Goal: Task Accomplishment & Management: Use online tool/utility

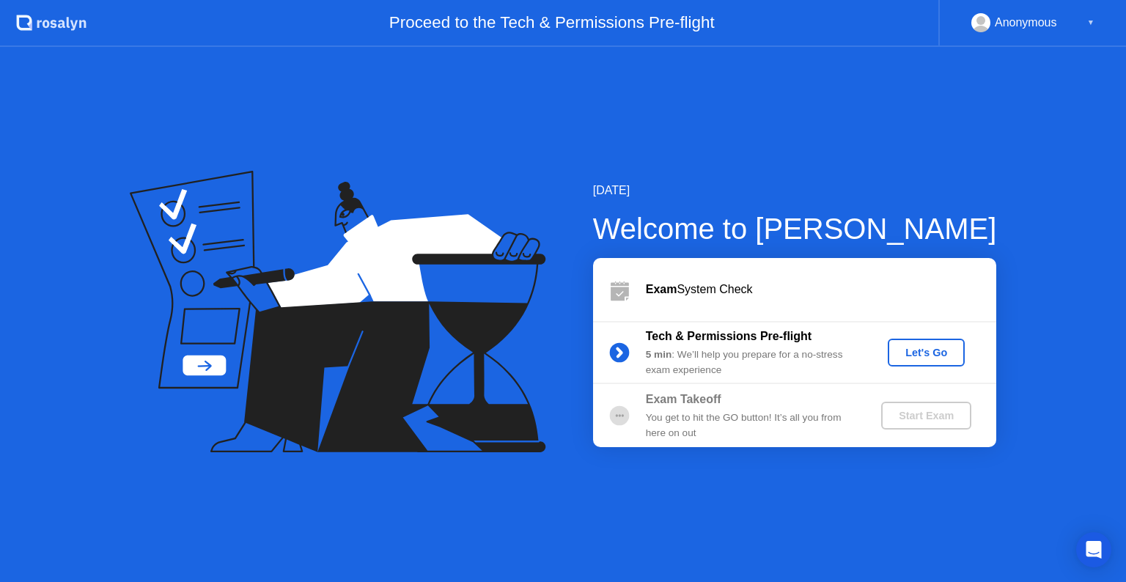
click at [912, 347] on div "Let's Go" at bounding box center [926, 353] width 65 height 12
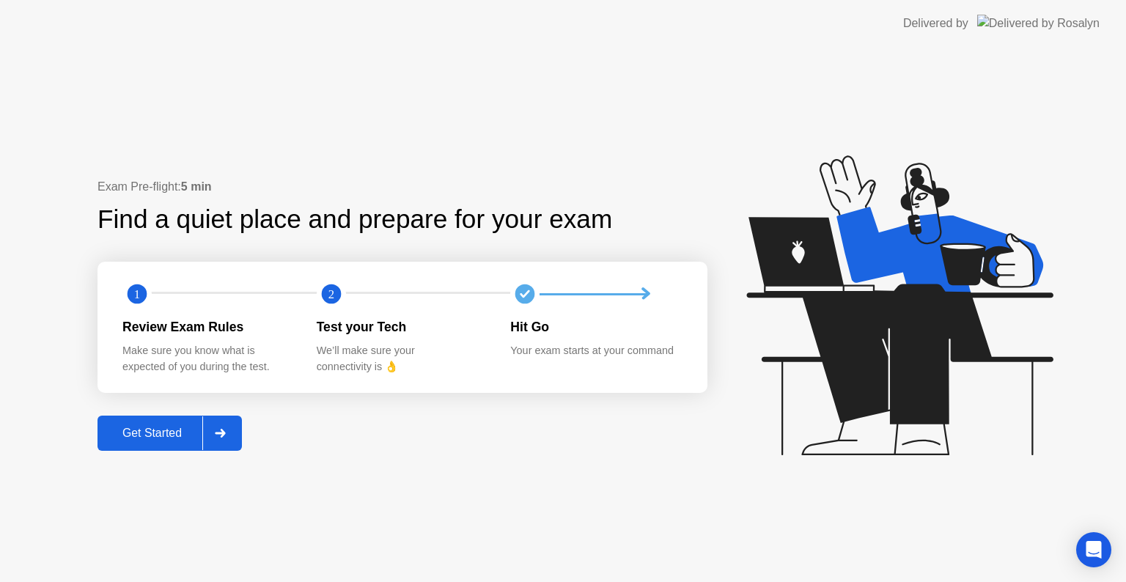
click at [220, 431] on icon at bounding box center [220, 433] width 11 height 9
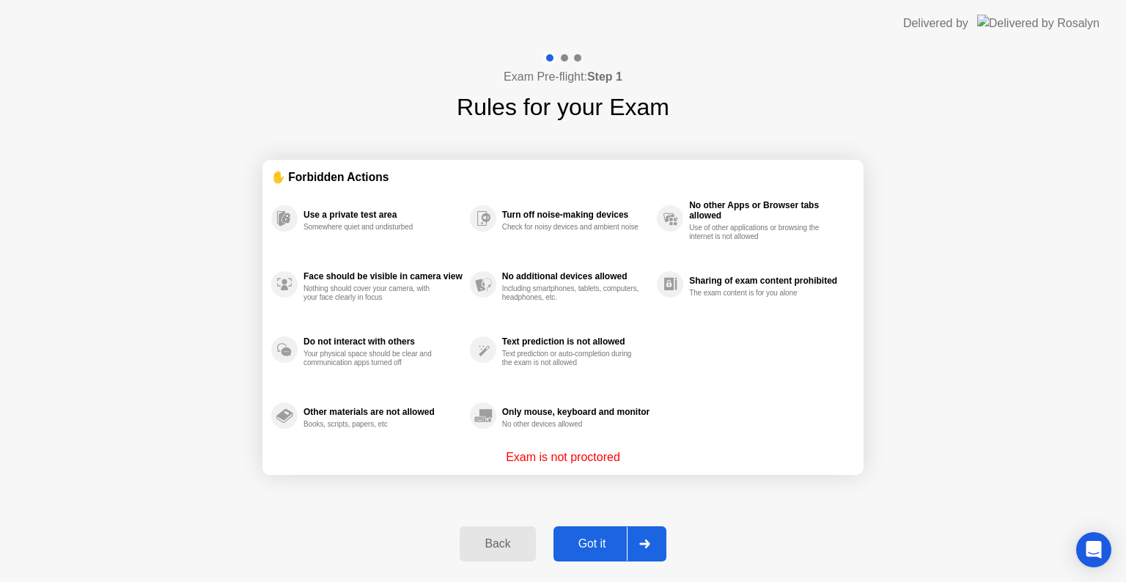
click at [602, 551] on div "Got it" at bounding box center [592, 544] width 69 height 13
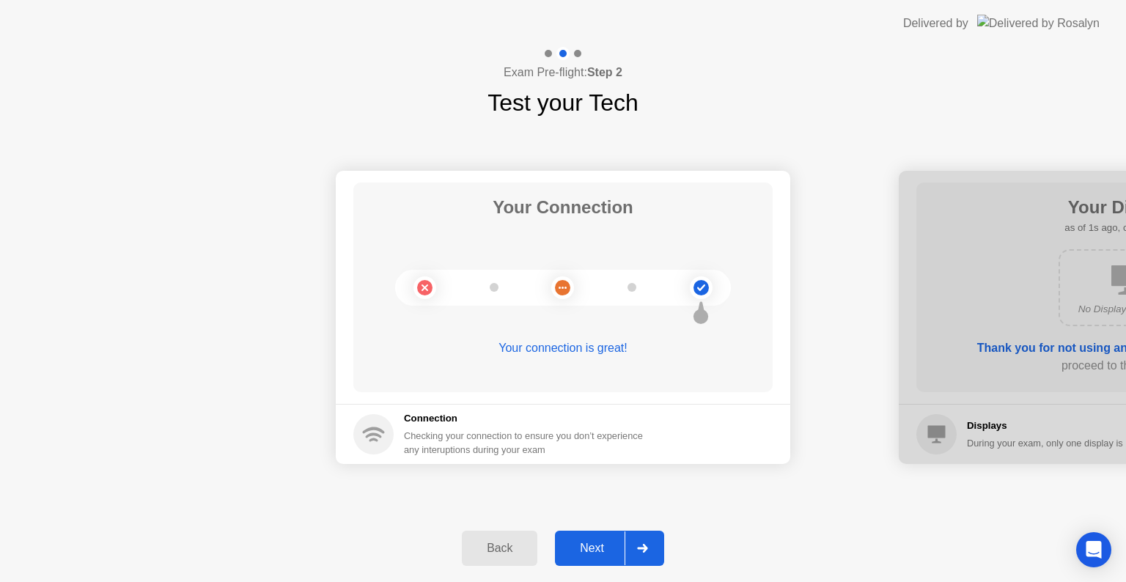
click at [602, 549] on div "Next" at bounding box center [592, 548] width 65 height 13
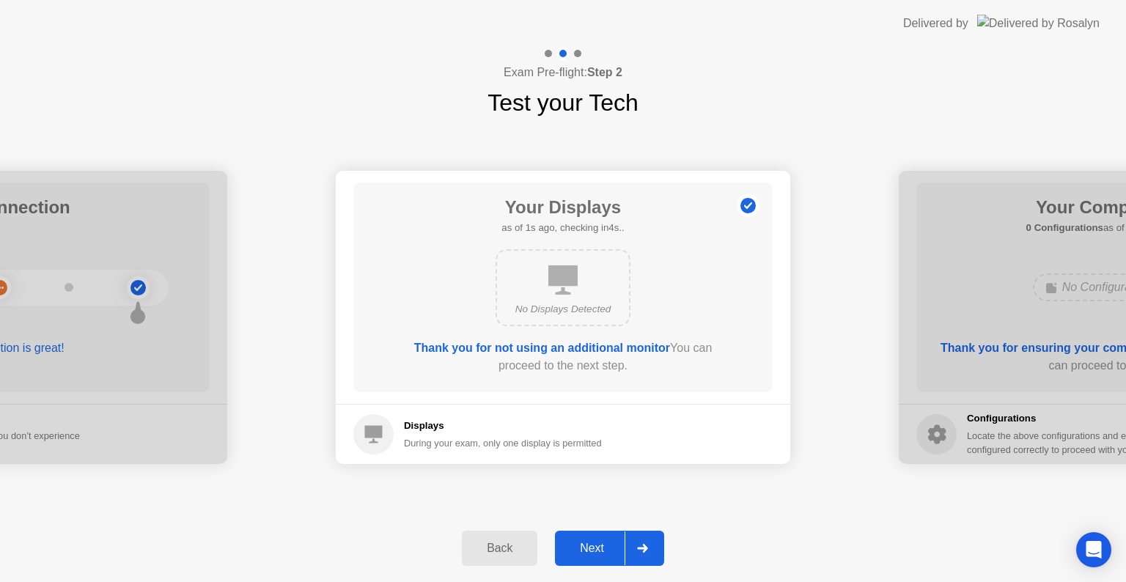
click at [602, 549] on div "Next" at bounding box center [592, 548] width 65 height 13
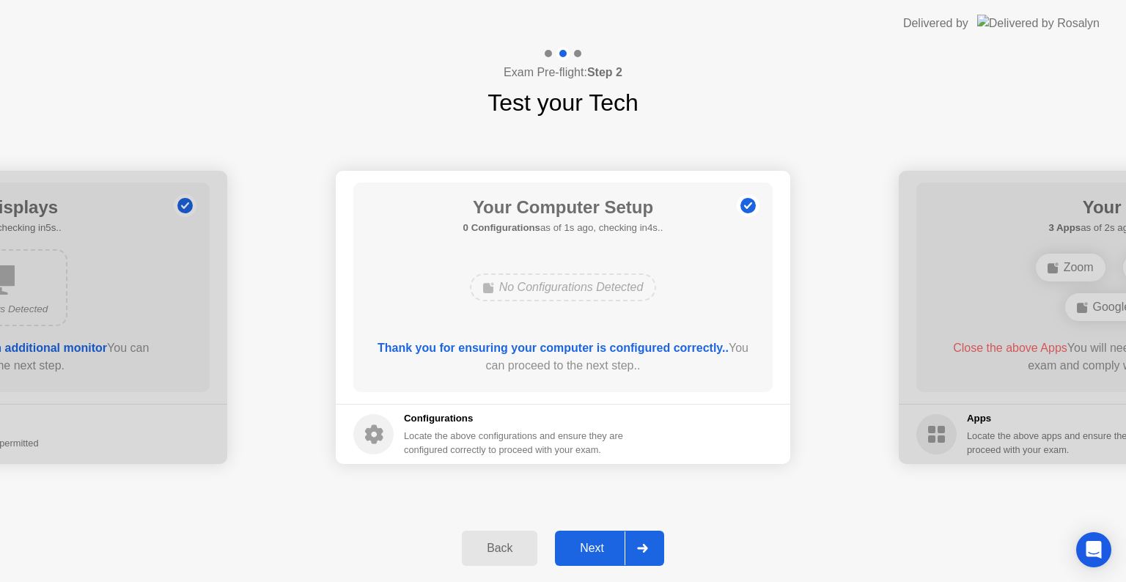
click at [602, 549] on div "Next" at bounding box center [592, 548] width 65 height 13
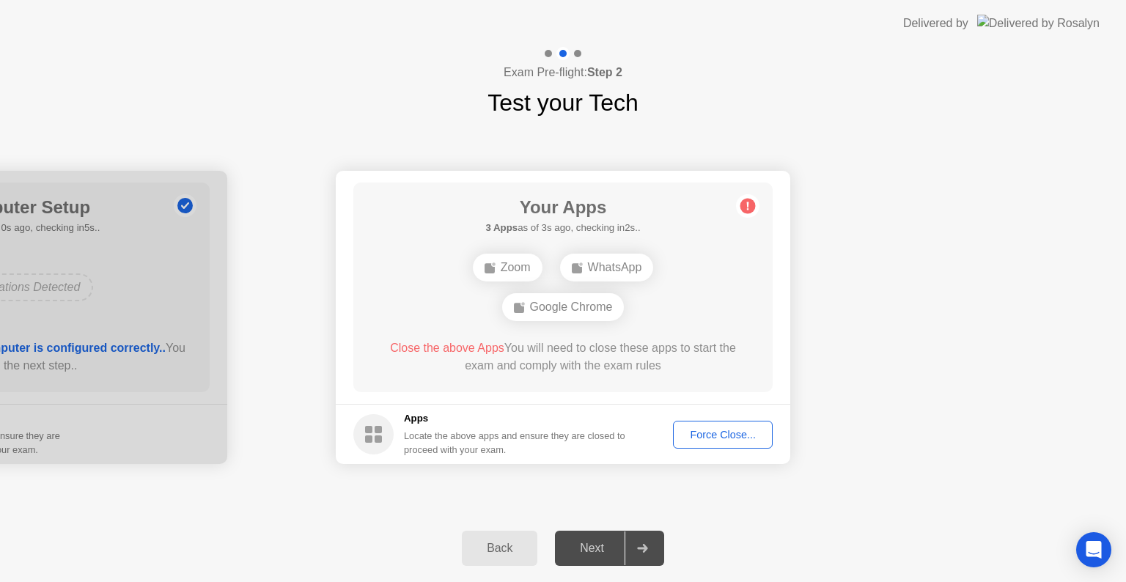
click at [719, 433] on div "Force Close..." at bounding box center [722, 435] width 89 height 12
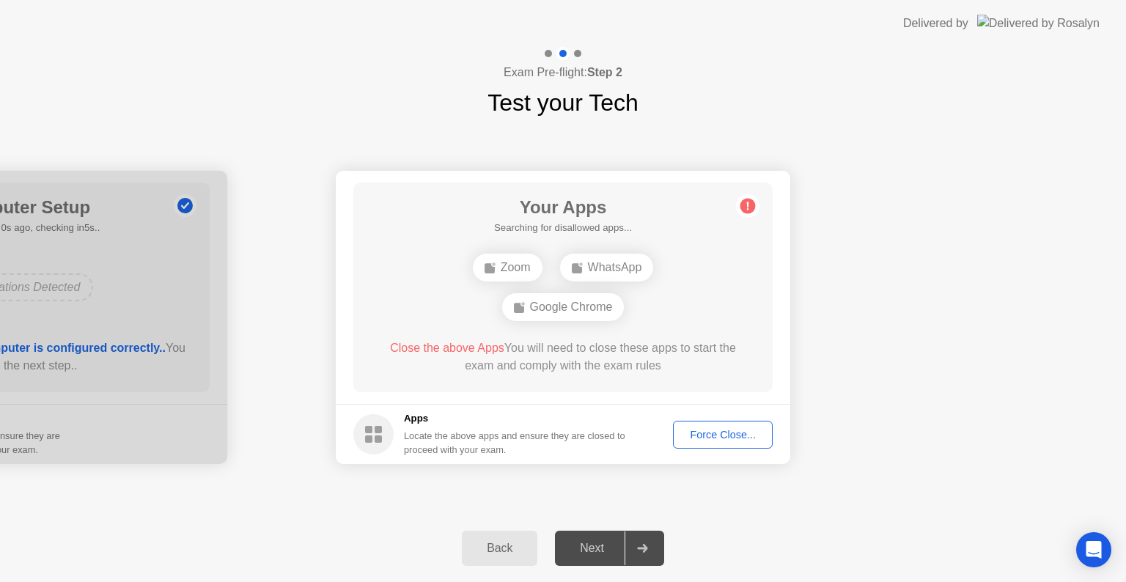
click at [743, 439] on div "Force Close..." at bounding box center [722, 435] width 89 height 12
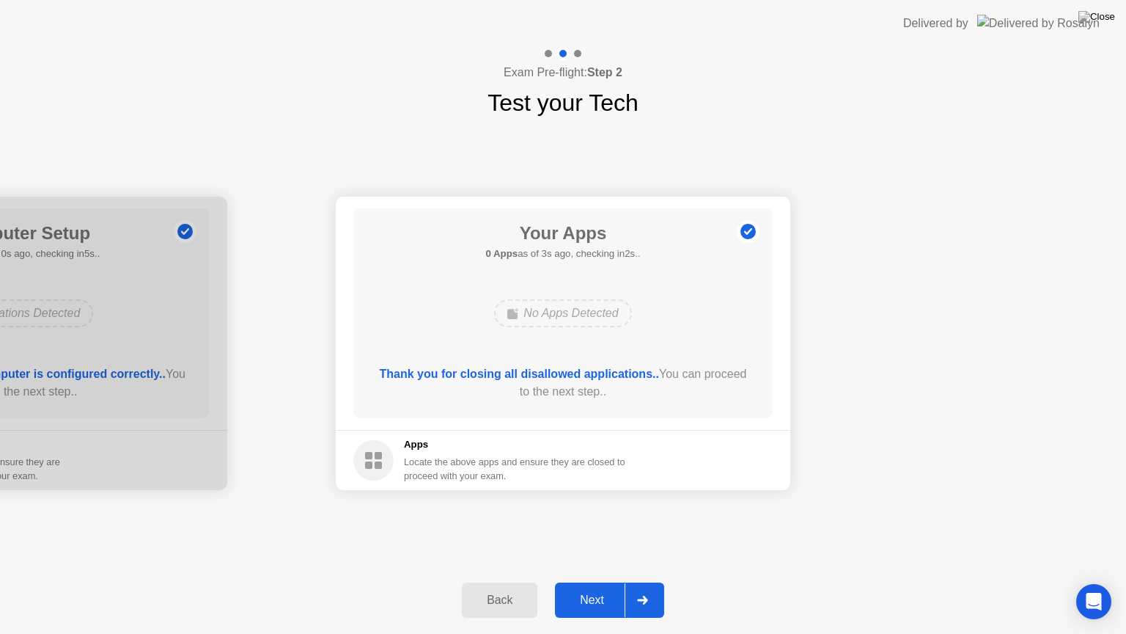
click at [601, 582] on div "Next" at bounding box center [592, 599] width 65 height 13
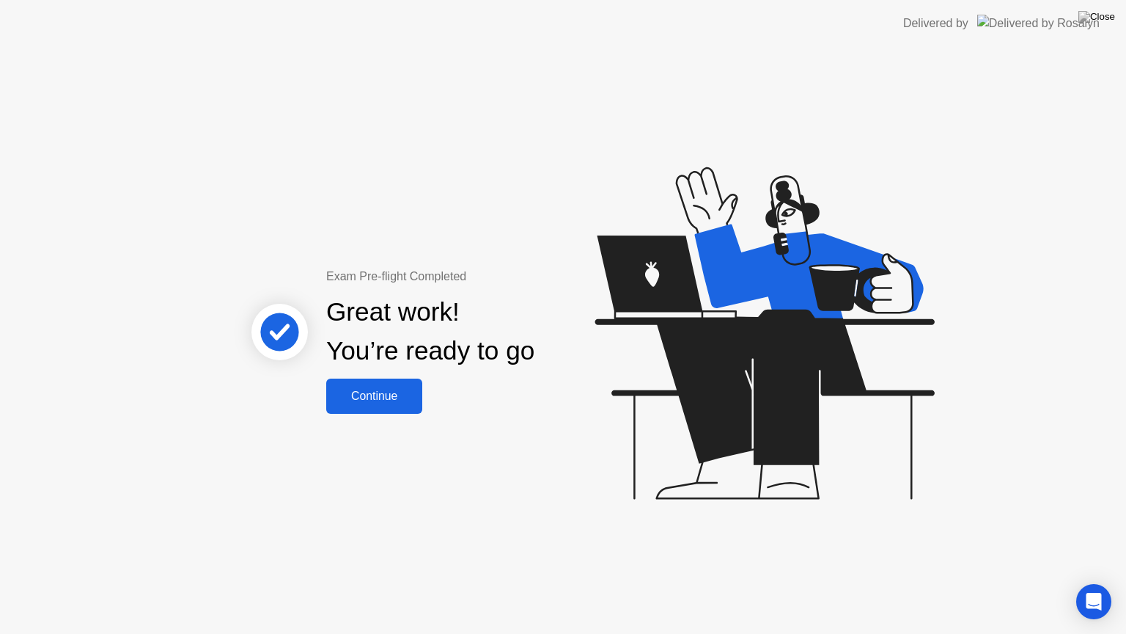
click at [375, 389] on div "Continue" at bounding box center [374, 395] width 87 height 13
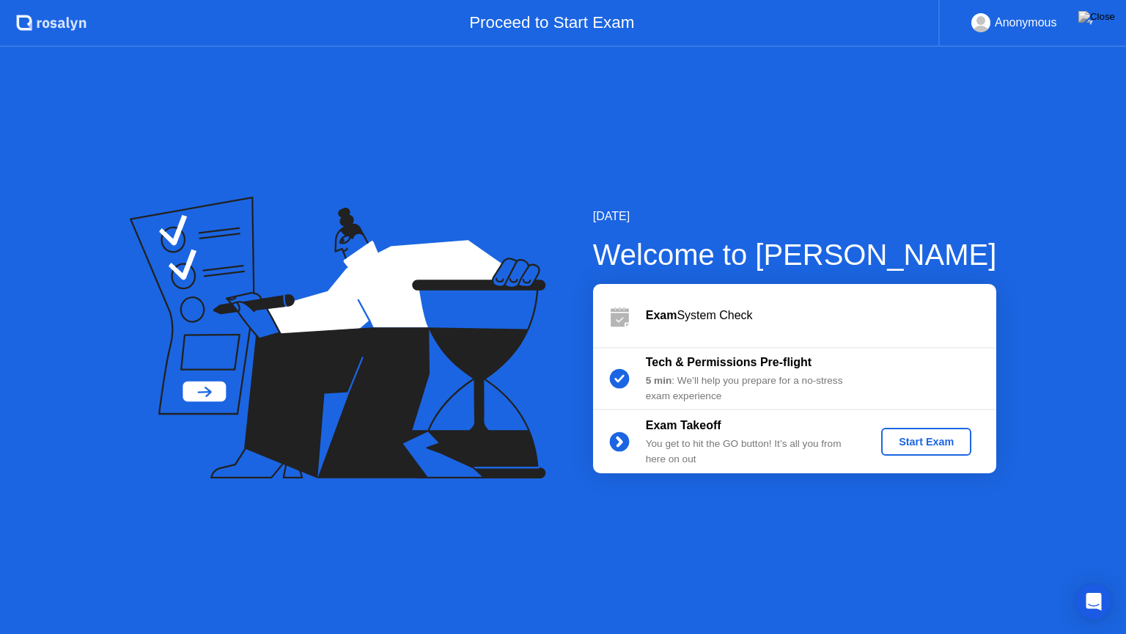
drag, startPoint x: 396, startPoint y: 0, endPoint x: 236, endPoint y: 0, distance: 159.9
click at [373, 3] on div "Proceed to Start Exam" at bounding box center [513, 23] width 852 height 47
click at [440, 52] on div "[DATE] Welcome to [PERSON_NAME] Exam System Check Tech & Permissions Pre-flight…" at bounding box center [563, 340] width 1126 height 587
click at [760, 182] on div "[DATE] Welcome to [PERSON_NAME] Exam System Check Tech & Permissions Pre-flight…" at bounding box center [563, 340] width 1126 height 587
click at [720, 315] on div "Exam System Check" at bounding box center [821, 316] width 351 height 18
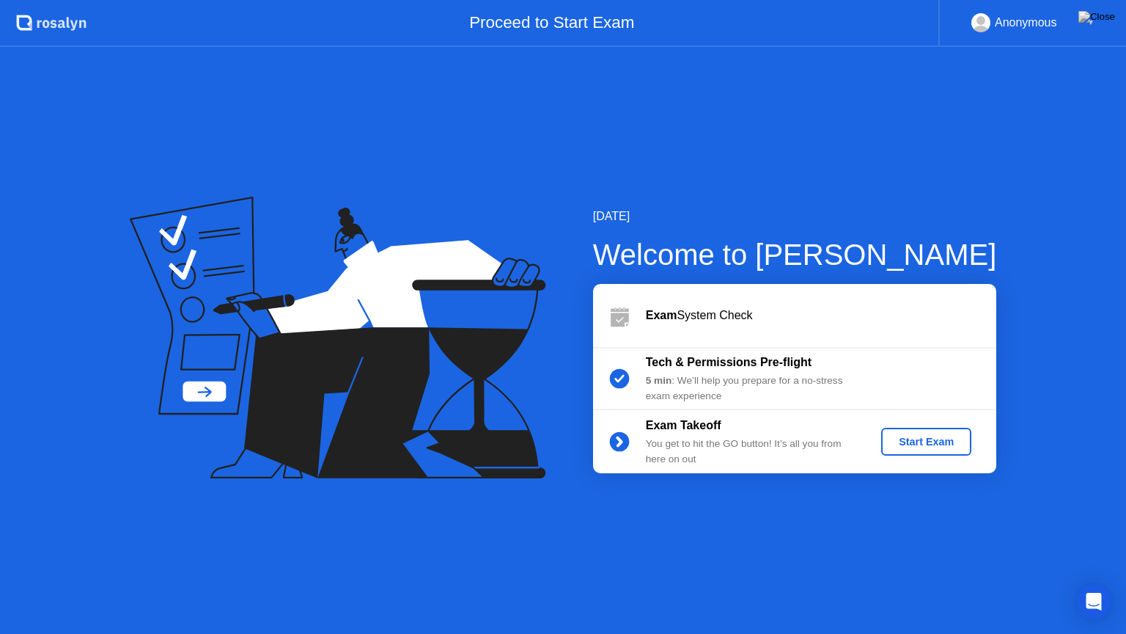
click at [711, 332] on div "Exam System Check" at bounding box center [794, 315] width 403 height 63
click at [627, 318] on icon at bounding box center [620, 319] width 18 height 14
click at [617, 318] on icon at bounding box center [620, 319] width 18 height 14
click at [763, 375] on div "5 min : We’ll help you prepare for a no-stress exam experience" at bounding box center [751, 388] width 211 height 30
click at [765, 364] on b "Tech & Permissions Pre-flight" at bounding box center [729, 362] width 166 height 12
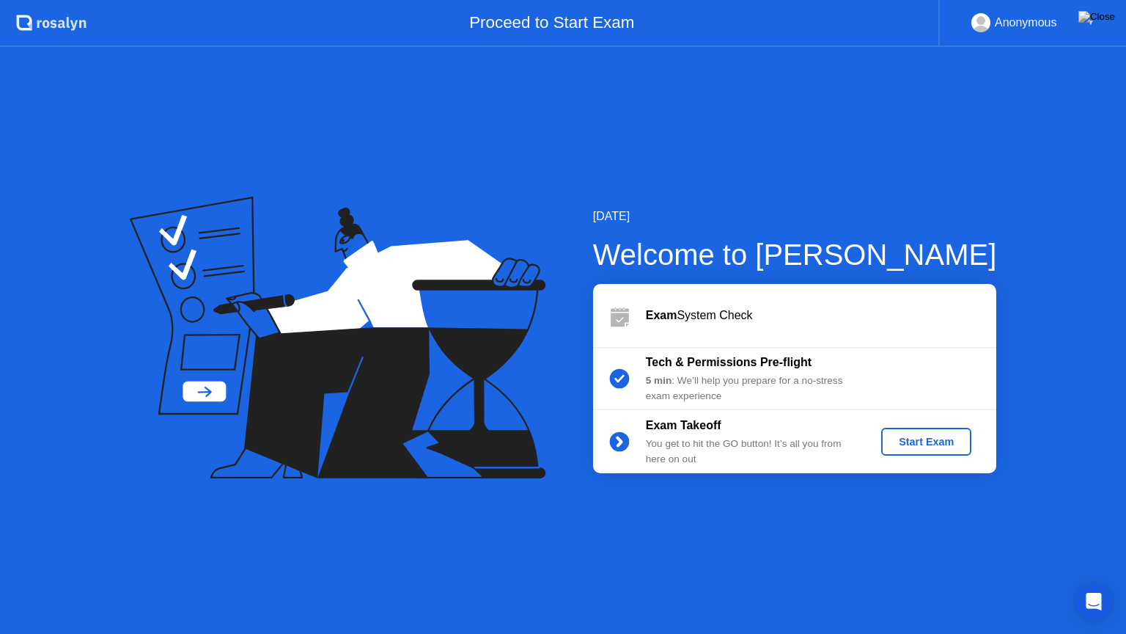
click at [691, 375] on div "5 min : We’ll help you prepare for a no-stress exam experience" at bounding box center [751, 388] width 211 height 30
click at [738, 364] on b "Tech & Permissions Pre-flight" at bounding box center [729, 362] width 166 height 12
click at [625, 373] on circle at bounding box center [619, 379] width 20 height 20
click at [1105, 17] on img at bounding box center [1097, 17] width 37 height 12
